Goal: Task Accomplishment & Management: Use online tool/utility

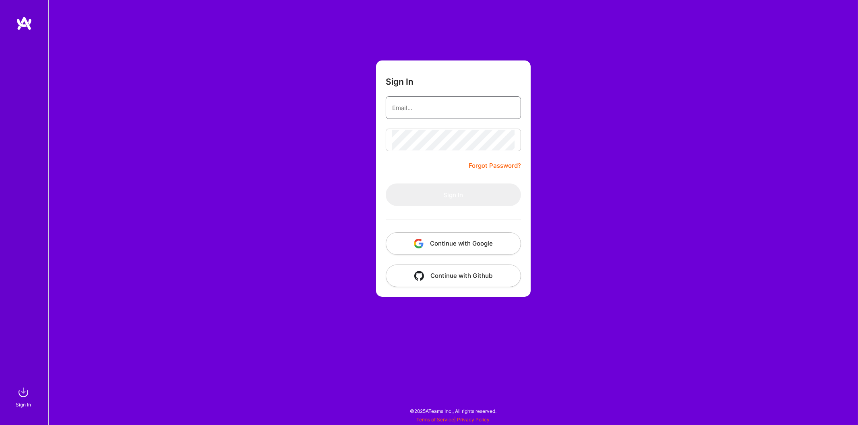
type input "[PERSON_NAME][EMAIL_ADDRESS][DOMAIN_NAME]"
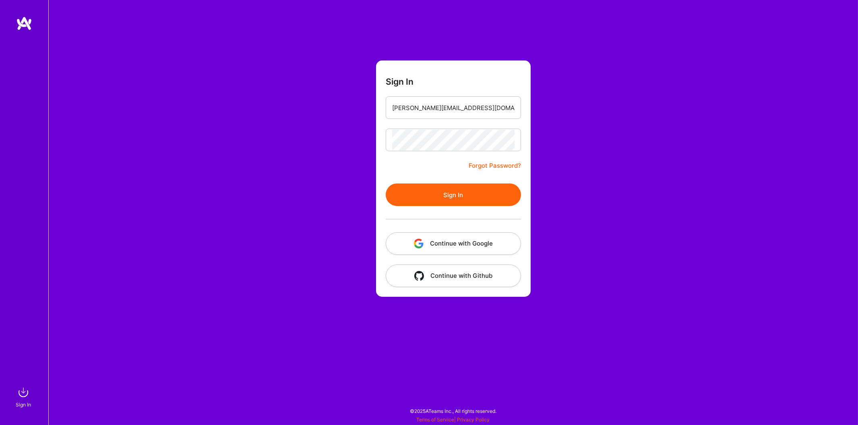
click at [410, 194] on button "Sign In" at bounding box center [453, 194] width 135 height 23
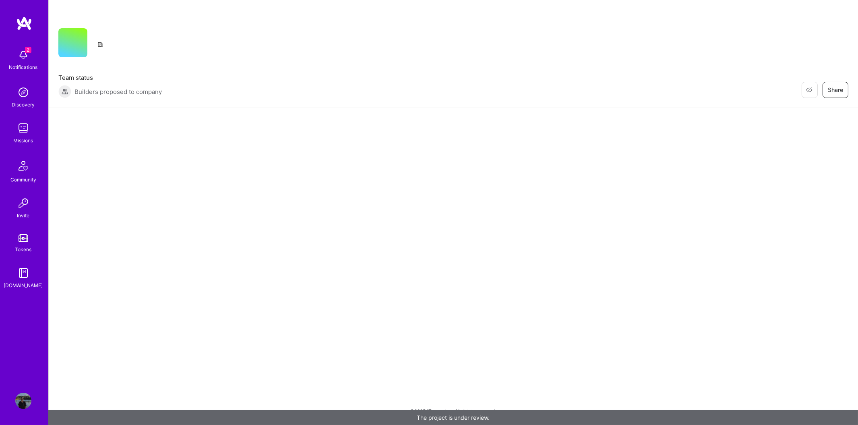
click at [24, 55] on img at bounding box center [23, 55] width 16 height 16
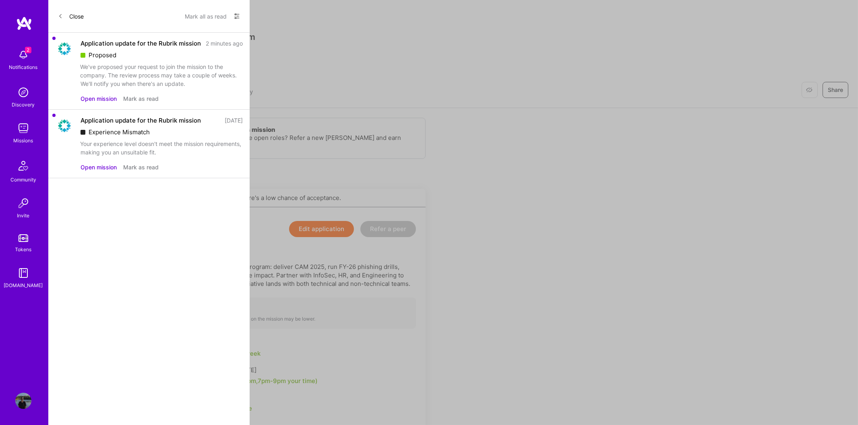
click at [99, 99] on button "Open mission" at bounding box center [99, 98] width 36 height 8
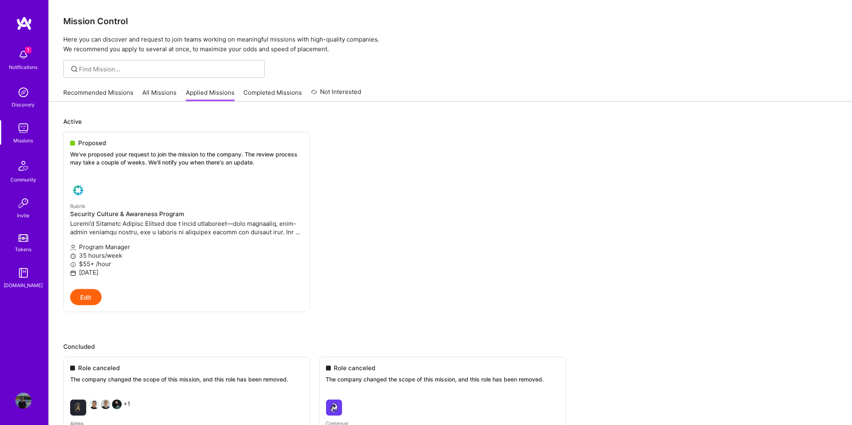
click at [114, 91] on link "Recommended Missions" at bounding box center [98, 94] width 70 height 13
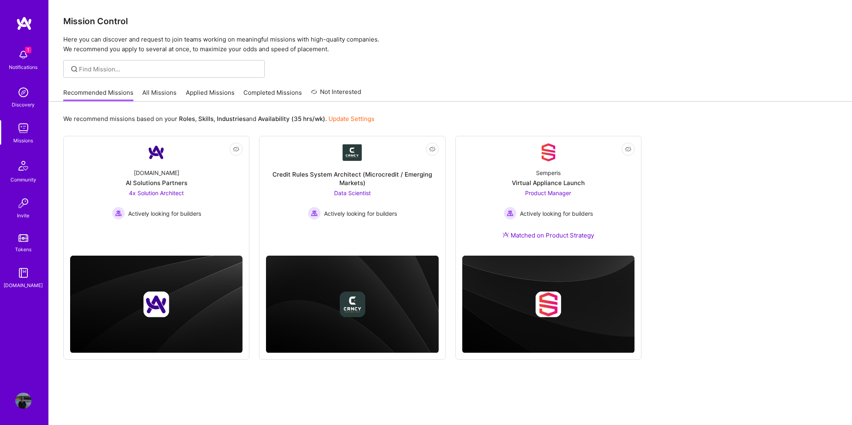
click at [23, 56] on img at bounding box center [23, 55] width 16 height 16
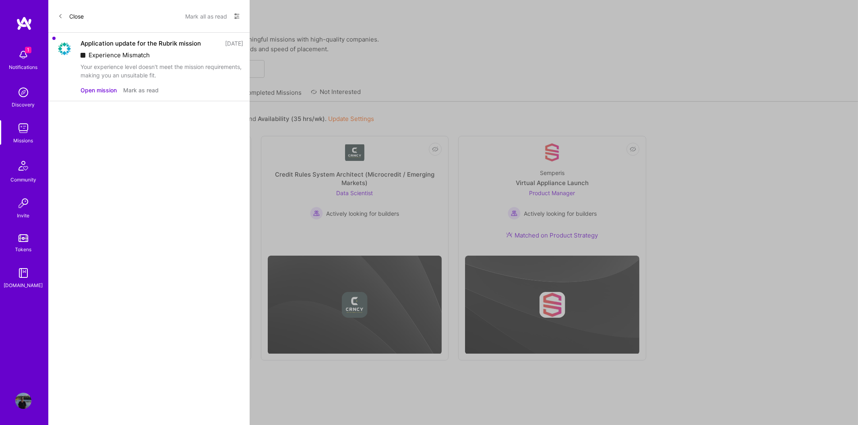
click at [97, 90] on button "Open mission" at bounding box center [99, 90] width 36 height 8
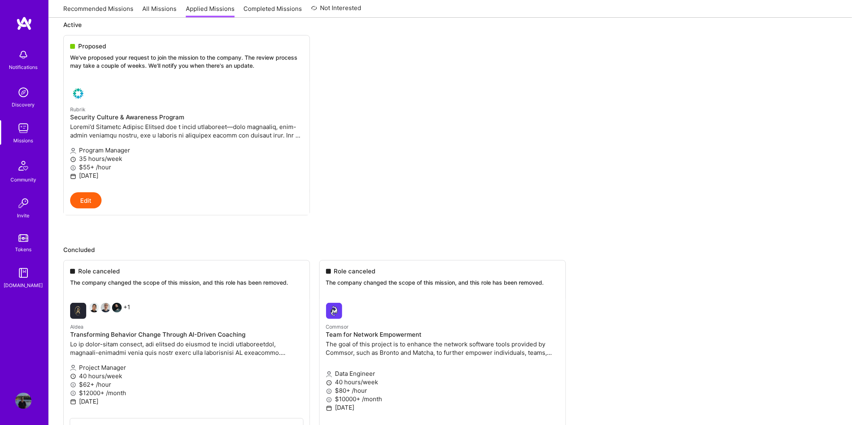
scroll to position [167, 0]
